Goal: Leave review/rating: Leave review/rating

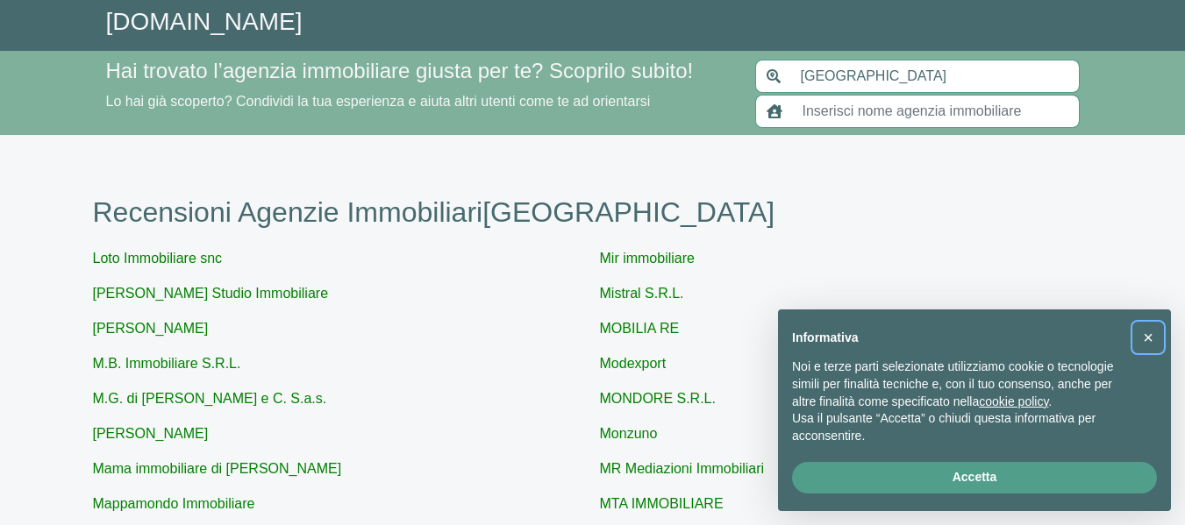
click at [1151, 339] on span "×" at bounding box center [1148, 337] width 11 height 19
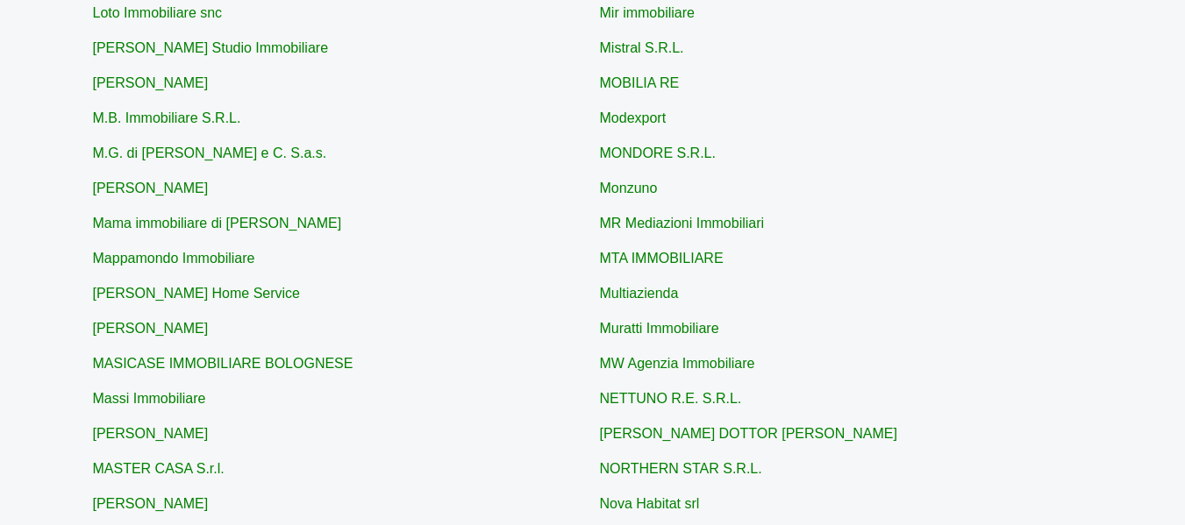
scroll to position [351, 0]
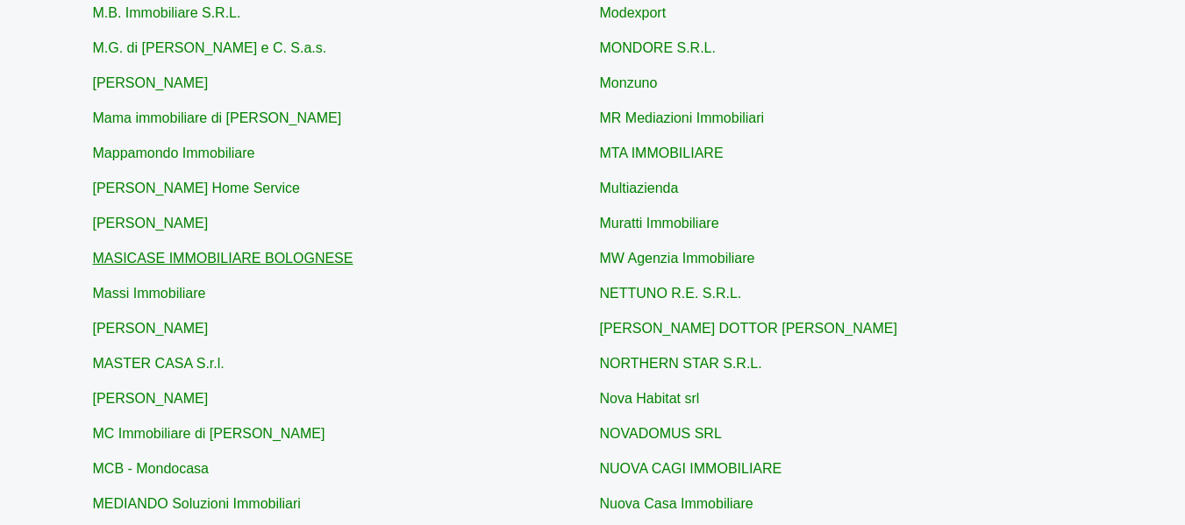
click at [252, 260] on link "MASICASE IMMOBILIARE BOLOGNESE" at bounding box center [223, 258] width 260 height 15
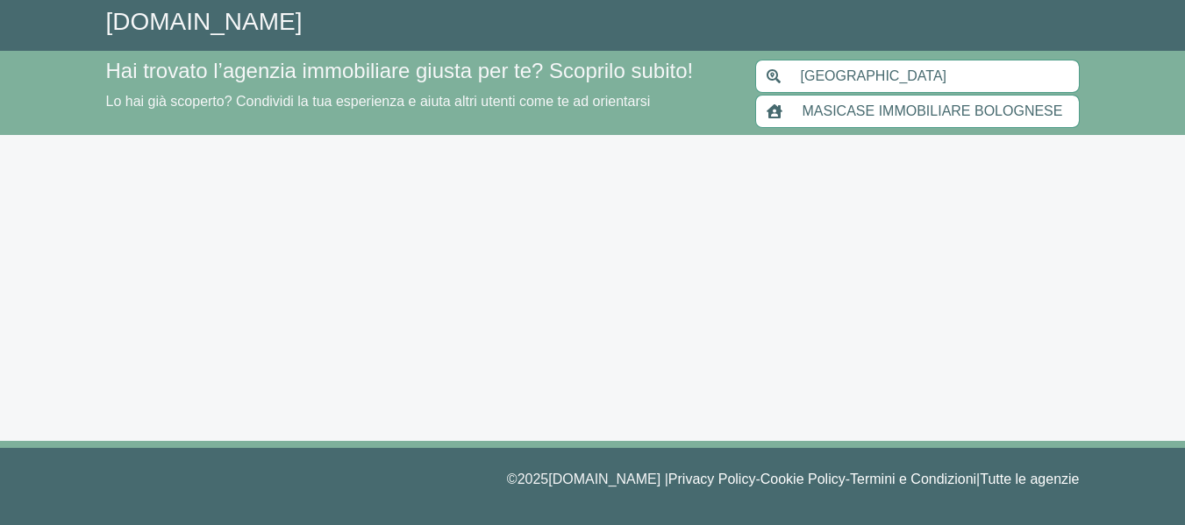
type input "MASICASE IMMOBILIARE BOLOGNESE"
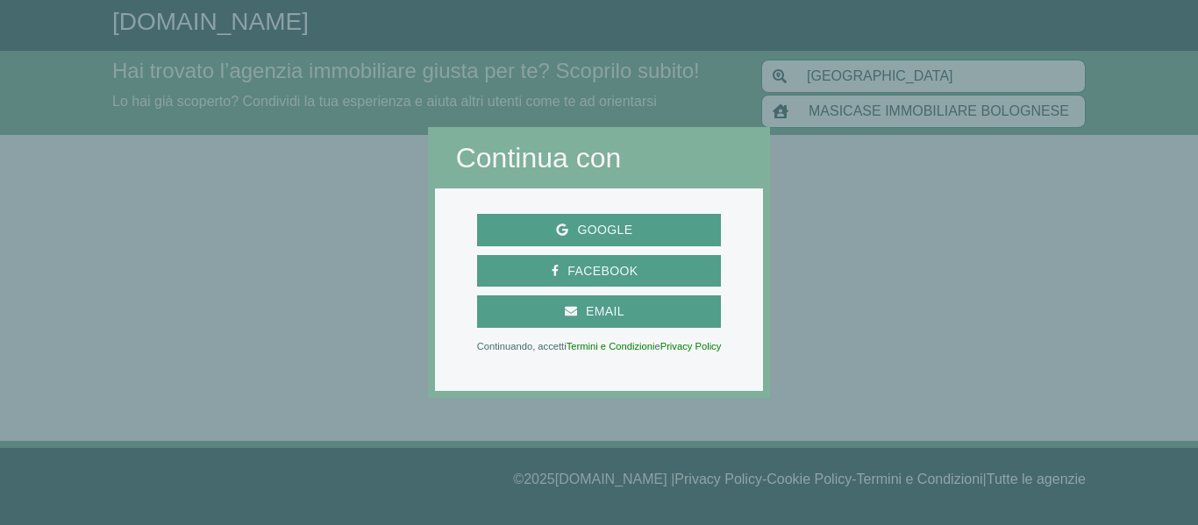
click at [912, 257] on div at bounding box center [984, 262] width 428 height 525
click at [573, 232] on span "Google" at bounding box center [604, 230] width 73 height 22
click at [594, 267] on span "Facebook" at bounding box center [603, 271] width 88 height 22
